Goal: Transaction & Acquisition: Purchase product/service

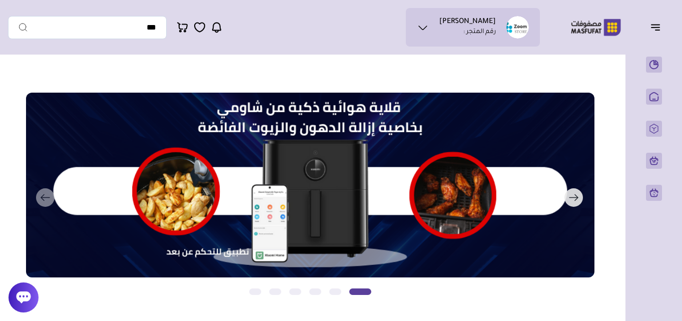
click at [303, 180] on button "التالي" at bounding box center [299, 198] width 569 height 210
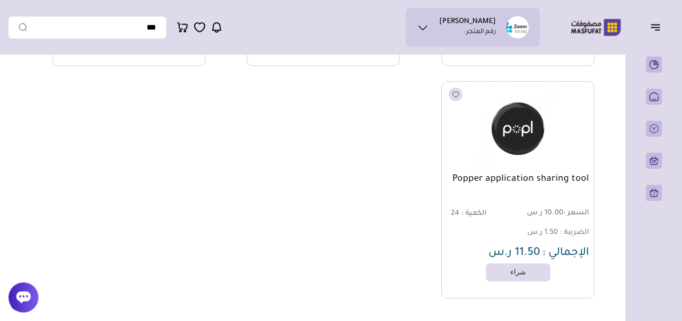
scroll to position [985, 0]
click at [504, 143] on img at bounding box center [518, 128] width 155 height 93
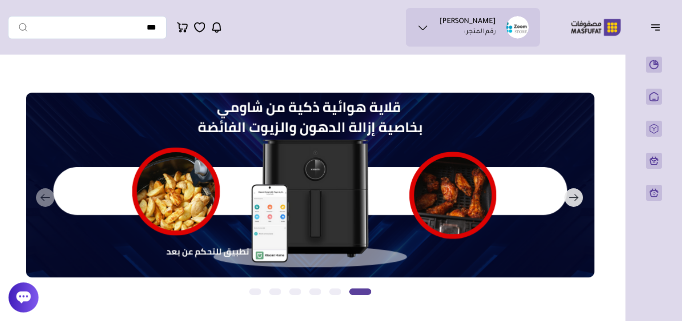
click at [202, 165] on button "التالي" at bounding box center [299, 198] width 569 height 210
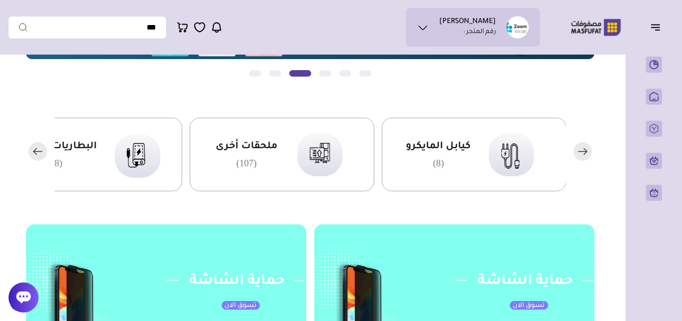
scroll to position [205, 0]
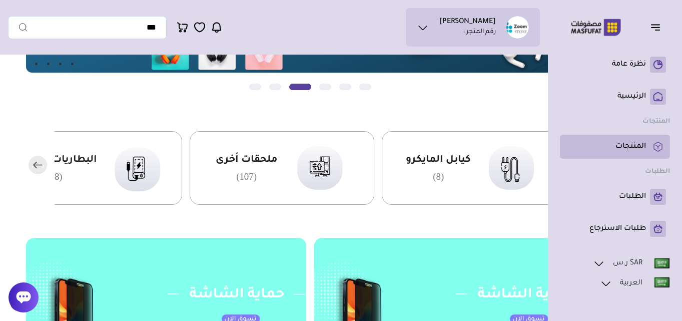
click at [610, 156] on li "المنتجات" at bounding box center [615, 147] width 110 height 24
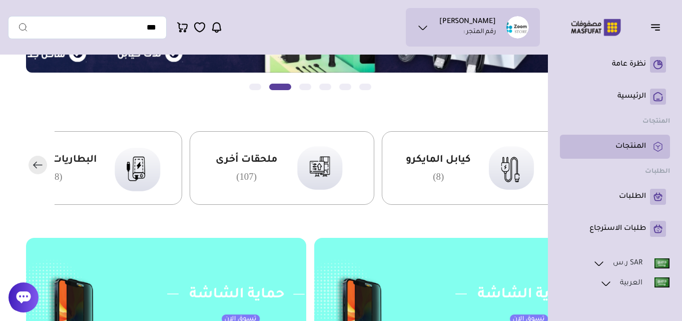
click at [594, 142] on link "المنتجات" at bounding box center [615, 147] width 102 height 16
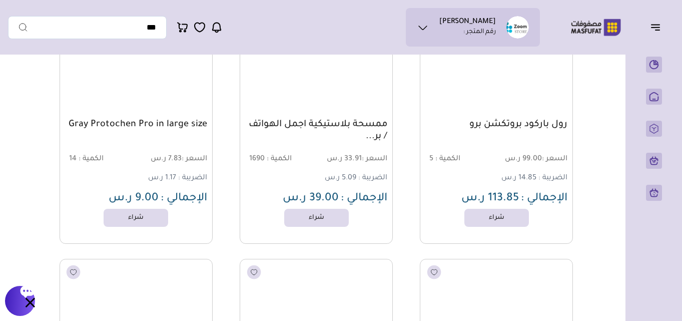
scroll to position [56169, 0]
